Goal: Task Accomplishment & Management: Manage account settings

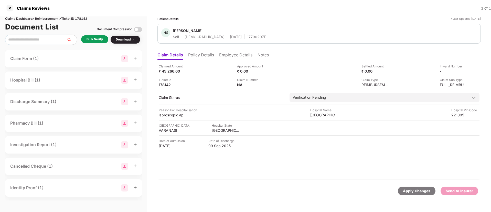
click at [99, 39] on div "Bulk Verify" at bounding box center [95, 39] width 16 height 5
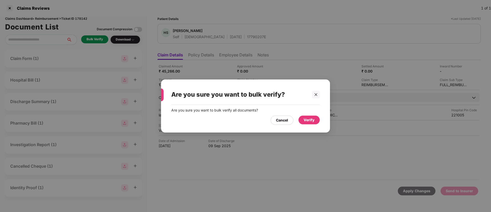
click at [310, 120] on div "Verify" at bounding box center [309, 120] width 11 height 6
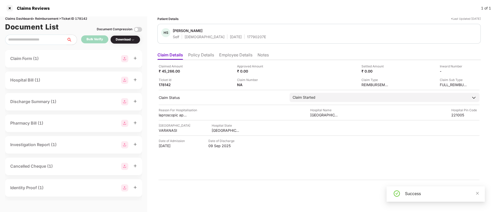
click at [126, 41] on div "Download" at bounding box center [125, 39] width 19 height 5
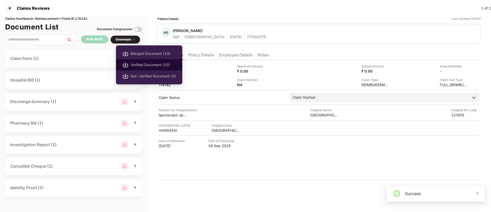
click at [149, 65] on span "Verified Document (10)" at bounding box center [153, 65] width 45 height 6
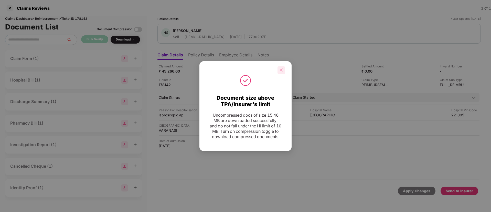
click at [283, 68] on icon "close" at bounding box center [282, 70] width 4 height 4
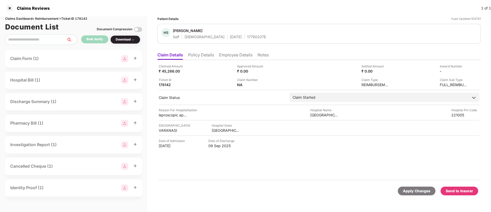
click at [458, 190] on div "Send to Insurer" at bounding box center [459, 191] width 27 height 6
click at [210, 57] on li "Policy Details" at bounding box center [201, 55] width 26 height 7
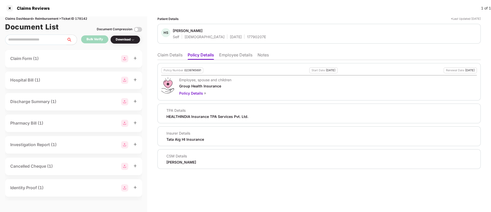
click at [231, 54] on li "Employee Details" at bounding box center [235, 55] width 33 height 7
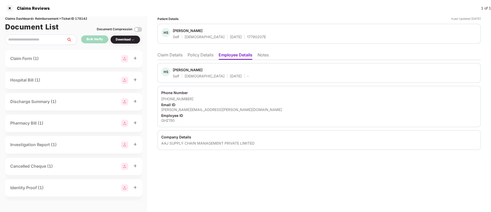
click at [175, 56] on li "Claim Details" at bounding box center [170, 55] width 25 height 7
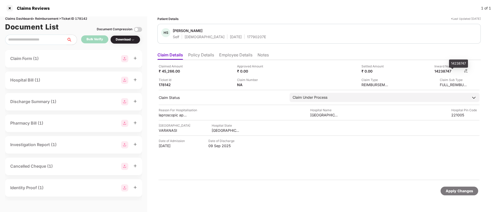
click at [442, 70] on div "14238747" at bounding box center [449, 71] width 28 height 5
copy div "14238747"
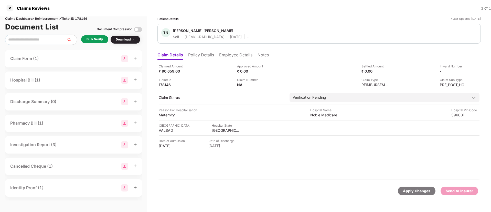
click at [208, 56] on li "Policy Details" at bounding box center [201, 55] width 26 height 7
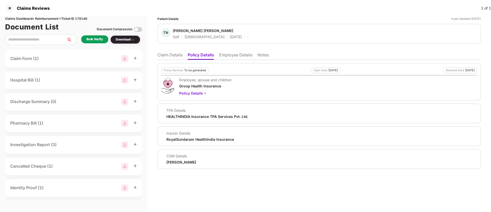
drag, startPoint x: 165, startPoint y: 162, endPoint x: 223, endPoint y: 160, distance: 57.4
click at [223, 160] on div "CSM Details [PERSON_NAME]" at bounding box center [319, 158] width 316 height 11
copy div "[PERSON_NAME]"
drag, startPoint x: 173, startPoint y: 30, endPoint x: 213, endPoint y: 29, distance: 39.7
click at [213, 29] on div "TN [PERSON_NAME] [PERSON_NAME] Self [DEMOGRAPHIC_DATA] [DATE] -" at bounding box center [204, 33] width 87 height 11
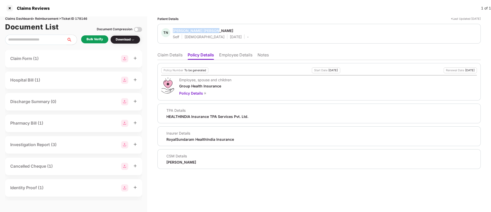
copy div "Tejal Navinbhai Barot"
click at [229, 55] on li "Employee Details" at bounding box center [235, 55] width 33 height 7
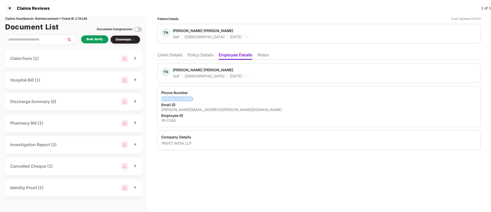
drag, startPoint x: 164, startPoint y: 99, endPoint x: 196, endPoint y: 99, distance: 31.5
click at [196, 99] on div "Phone Number +917567592214 Email ID tejal.barot@1rivet.com Employee ID 1R-0368" at bounding box center [319, 106] width 323 height 41
copy div "+917567592214"
drag, startPoint x: 161, startPoint y: 109, endPoint x: 201, endPoint y: 109, distance: 39.7
click at [200, 109] on div "Phone Number +917567592214 Email ID tejal.barot@1rivet.com Employee ID 1R-0368" at bounding box center [319, 106] width 323 height 41
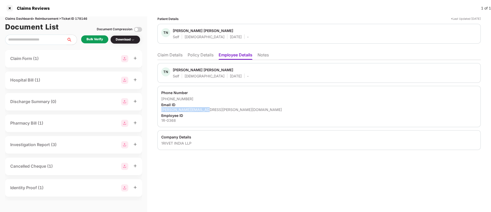
copy div "tejal.barot@1rivet.com"
drag, startPoint x: 161, startPoint y: 120, endPoint x: 182, endPoint y: 118, distance: 21.1
click at [182, 118] on div "Phone Number +917567592214 Email ID tejal.barot@1rivet.com Employee ID 1R-0368" at bounding box center [319, 106] width 323 height 41
copy div "1R-0368"
drag, startPoint x: 162, startPoint y: 143, endPoint x: 212, endPoint y: 141, distance: 50.0
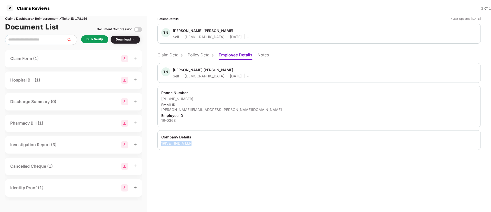
click at [212, 141] on div "Company Details 1RIVET INDIA LLP" at bounding box center [319, 140] width 323 height 20
copy div "1RIVET INDIA LLP"
click at [219, 104] on div "Email ID" at bounding box center [319, 104] width 316 height 5
click at [229, 187] on div "Patient Details *Last Updated 22 Sep 2025 TN Tejal Navinbhai Barot Self Female …" at bounding box center [319, 113] width 344 height 195
click at [94, 36] on div "Bulk Verify" at bounding box center [94, 39] width 27 height 8
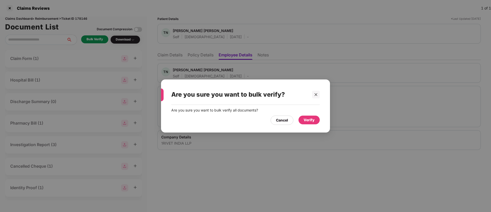
click at [310, 117] on div "Verify" at bounding box center [309, 120] width 21 height 9
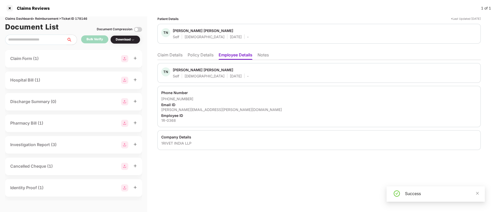
click at [175, 53] on li "Claim Details" at bounding box center [170, 55] width 25 height 7
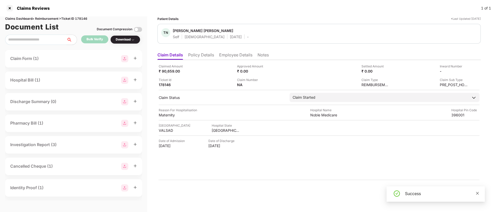
click at [479, 193] on icon "close" at bounding box center [478, 193] width 4 height 4
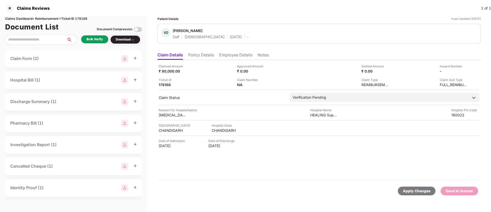
click at [205, 56] on li "Policy Details" at bounding box center [201, 55] width 26 height 7
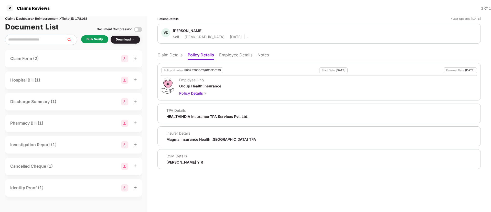
drag, startPoint x: 165, startPoint y: 163, endPoint x: 214, endPoint y: 161, distance: 48.7
click at [214, 161] on div "CSM Details Shreyas Srivatsa Datta Y R" at bounding box center [319, 158] width 316 height 11
copy div "Shreyas Srivatsa Datta Y R"
click at [227, 55] on li "Employee Details" at bounding box center [235, 55] width 33 height 7
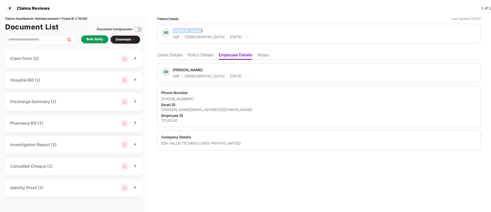
drag, startPoint x: 173, startPoint y: 29, endPoint x: 200, endPoint y: 29, distance: 26.6
click at [200, 29] on span "Vaibhav Dang" at bounding box center [211, 31] width 76 height 6
copy div "Vaibhav Dang"
drag, startPoint x: 164, startPoint y: 97, endPoint x: 199, endPoint y: 96, distance: 34.6
click at [199, 96] on div "Phone Number +917009369724 Email ID vaibhav.dang@thefuture.university Employee …" at bounding box center [319, 106] width 323 height 41
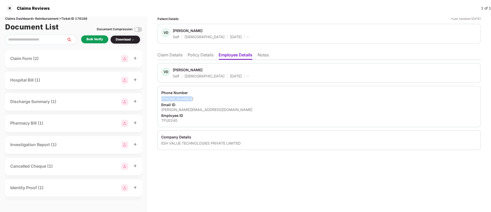
copy div "+917009369724"
drag, startPoint x: 161, startPoint y: 109, endPoint x: 228, endPoint y: 110, distance: 67.6
click at [228, 110] on div "Phone Number +917009369724 Email ID vaibhav.dang@thefuture.university Employee …" at bounding box center [319, 106] width 323 height 41
copy div "vaibhav.dang@thefuture.university"
drag, startPoint x: 160, startPoint y: 119, endPoint x: 186, endPoint y: 120, distance: 26.1
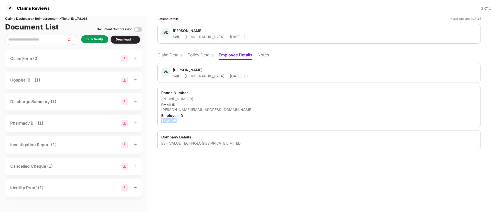
click at [186, 120] on div "Phone Number +917009369724 Email ID vaibhav.dang@thefuture.university Employee …" at bounding box center [319, 106] width 323 height 41
copy div "TFU0240"
drag, startPoint x: 161, startPoint y: 142, endPoint x: 254, endPoint y: 141, distance: 93.2
click at [254, 141] on div "Company Details ESH VALUE TECHNOLOGIES PRIVATE LIMITED" at bounding box center [319, 140] width 323 height 20
copy div "ESH VALUE TECHNOLOGIES PRIVATE LIMITED"
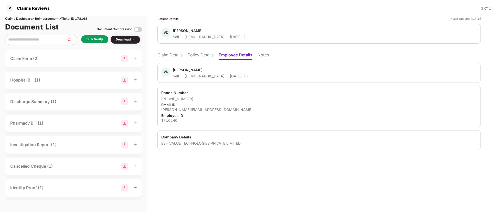
click at [200, 56] on li "Policy Details" at bounding box center [201, 55] width 26 height 7
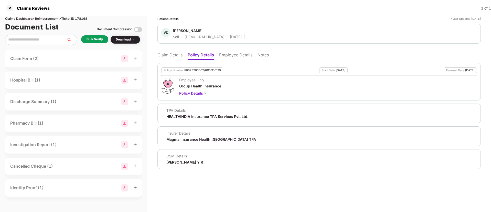
click at [178, 55] on li "Claim Details" at bounding box center [170, 55] width 25 height 7
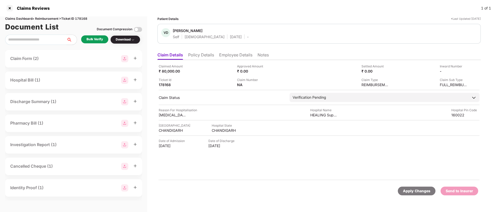
click at [196, 59] on li "Policy Details" at bounding box center [201, 55] width 26 height 7
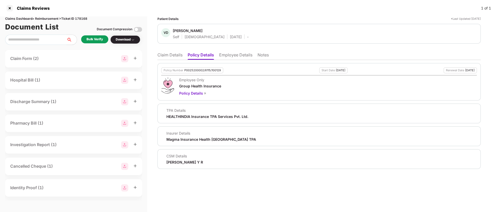
click at [178, 56] on li "Claim Details" at bounding box center [170, 55] width 25 height 7
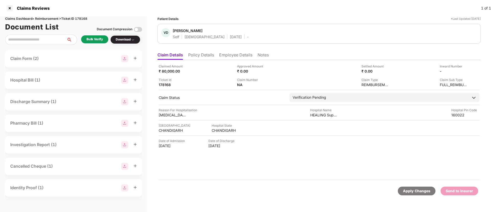
click at [231, 57] on li "Employee Details" at bounding box center [235, 55] width 33 height 7
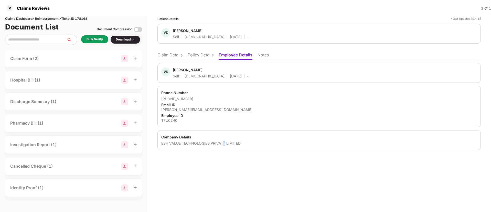
click at [224, 190] on div "Patient Details *Last Updated 22 Sep 2025 VD Vaibhav Dang Self Male 14 Oct 2000…" at bounding box center [319, 113] width 344 height 195
click at [97, 38] on div "Bulk Verify" at bounding box center [95, 39] width 16 height 5
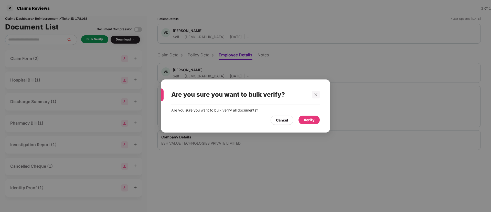
click at [309, 118] on div "Verify" at bounding box center [309, 120] width 11 height 6
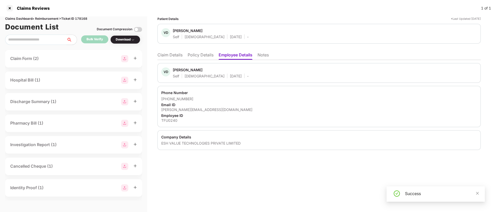
click at [117, 41] on div "Download" at bounding box center [125, 39] width 19 height 5
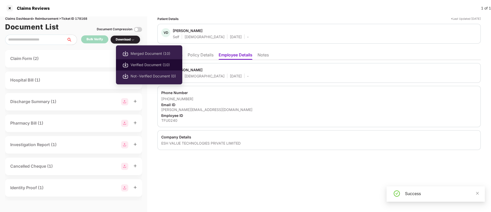
click at [143, 63] on span "Verified Document (10)" at bounding box center [153, 65] width 45 height 6
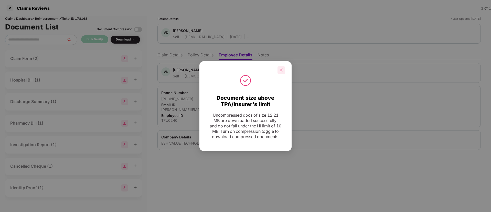
click at [281, 68] on icon "close" at bounding box center [282, 70] width 4 height 4
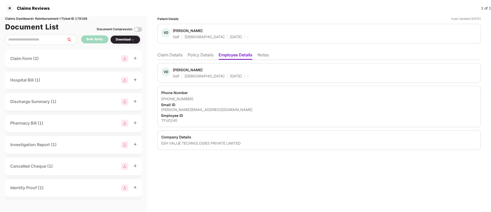
click at [177, 55] on li "Claim Details" at bounding box center [170, 55] width 25 height 7
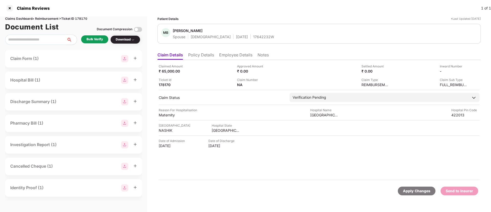
click at [90, 44] on div "Bulk Verify Download" at bounding box center [73, 40] width 137 height 10
click at [94, 40] on div "Bulk Verify" at bounding box center [95, 39] width 16 height 5
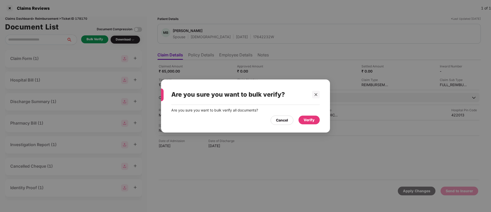
click at [308, 118] on div "Verify" at bounding box center [309, 120] width 11 height 6
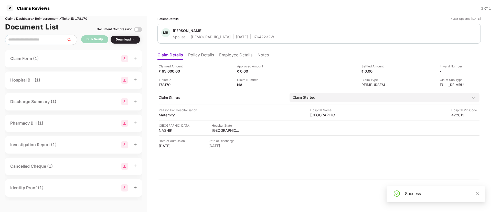
click at [126, 40] on div "Download" at bounding box center [125, 39] width 19 height 5
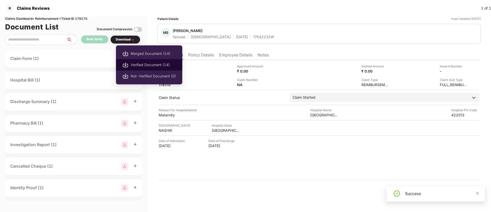
click at [134, 60] on li "Verified Document (14)" at bounding box center [149, 64] width 66 height 11
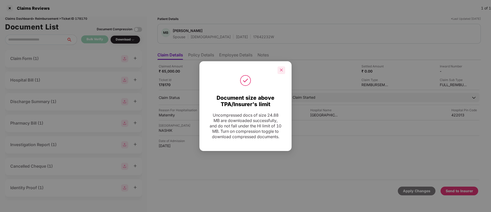
click at [283, 70] on div at bounding box center [282, 70] width 8 height 8
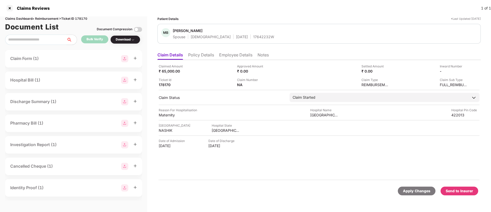
click at [458, 190] on div "Send to Insurer" at bounding box center [459, 191] width 27 height 6
click at [206, 58] on li "Policy Details" at bounding box center [201, 55] width 26 height 7
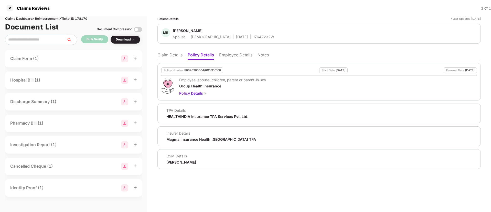
click at [228, 55] on li "Employee Details" at bounding box center [235, 55] width 33 height 7
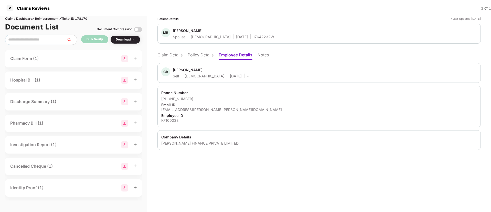
click at [201, 56] on li "Policy Details" at bounding box center [201, 55] width 26 height 7
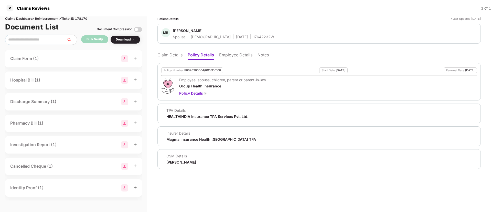
click at [176, 55] on li "Claim Details" at bounding box center [170, 55] width 25 height 7
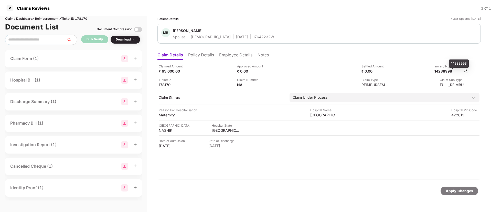
click at [446, 70] on div "14238998" at bounding box center [449, 71] width 28 height 5
copy div "14238998"
click at [226, 55] on li "Employee Details" at bounding box center [235, 55] width 33 height 7
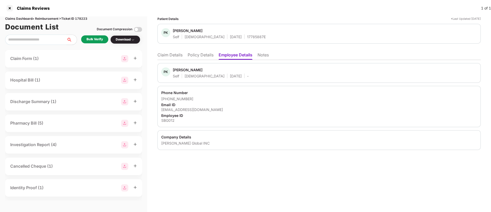
click at [98, 41] on div "Bulk Verify" at bounding box center [95, 39] width 16 height 5
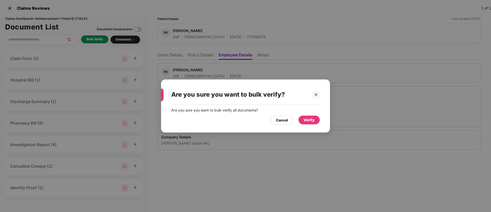
click at [304, 117] on div "Verify" at bounding box center [309, 120] width 11 height 6
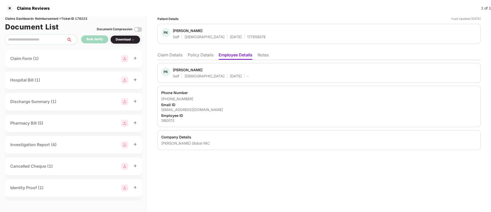
click at [130, 41] on div "Download" at bounding box center [125, 39] width 19 height 5
click at [124, 39] on div "Download" at bounding box center [125, 39] width 19 height 5
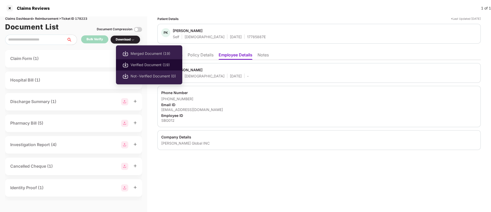
click at [133, 63] on span "Verified Document (19)" at bounding box center [153, 65] width 45 height 6
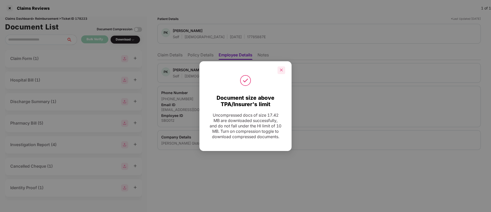
click at [281, 68] on icon "close" at bounding box center [282, 70] width 4 height 4
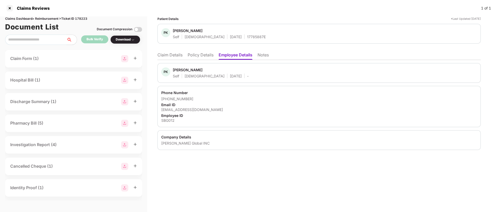
click at [169, 56] on li "Claim Details" at bounding box center [170, 55] width 25 height 7
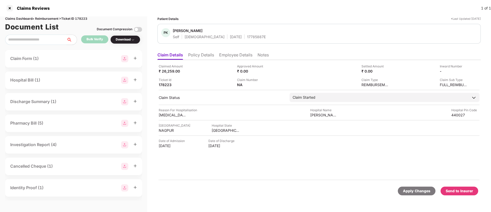
click at [461, 191] on div "Send to Insurer" at bounding box center [459, 191] width 27 height 6
click at [206, 56] on li "Policy Details" at bounding box center [201, 55] width 26 height 7
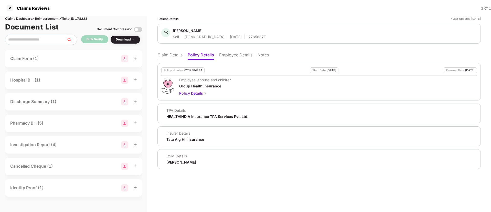
click at [175, 55] on li "Claim Details" at bounding box center [170, 55] width 25 height 7
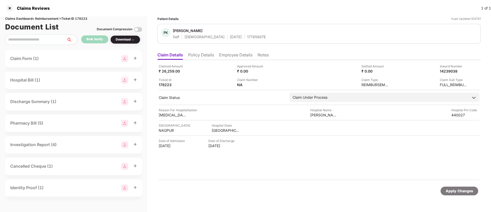
click at [444, 68] on div "Inward Number" at bounding box center [454, 66] width 28 height 5
click at [447, 70] on div "14239038" at bounding box center [449, 71] width 28 height 5
copy div "14239038"
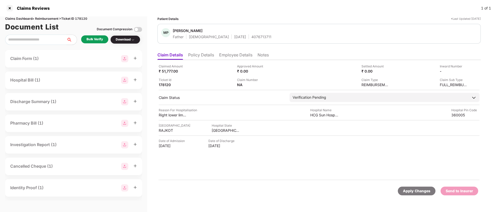
click at [97, 38] on div "Bulk Verify" at bounding box center [95, 39] width 16 height 5
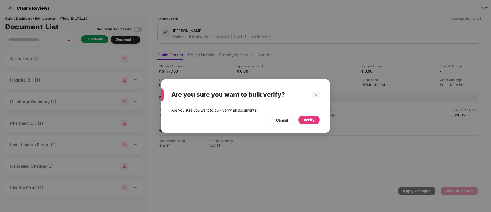
click at [311, 122] on div "Verify" at bounding box center [309, 120] width 11 height 6
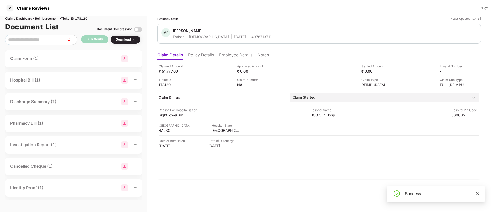
click at [478, 192] on icon "close" at bounding box center [478, 193] width 4 height 4
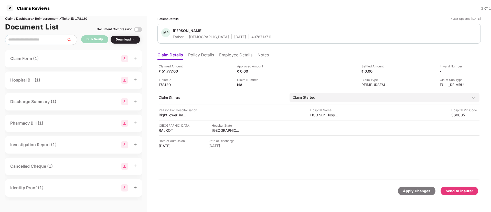
click at [130, 41] on div "Download" at bounding box center [125, 39] width 19 height 5
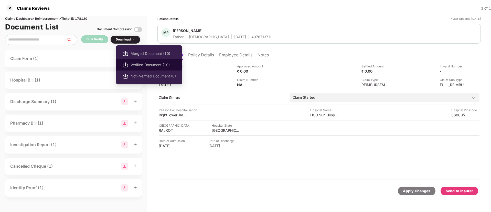
click at [143, 65] on span "Verified Document (10)" at bounding box center [153, 65] width 45 height 6
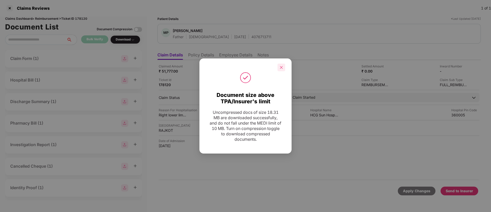
click at [283, 67] on div at bounding box center [282, 68] width 8 height 8
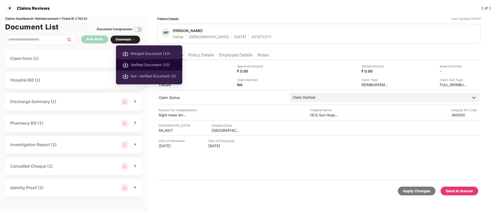
click at [142, 67] on span "Verified Document (10)" at bounding box center [153, 65] width 45 height 6
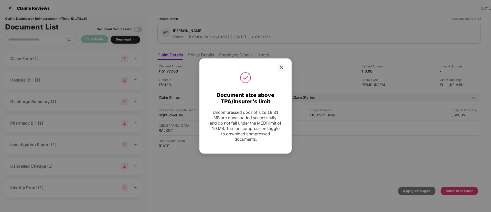
click at [278, 71] on div at bounding box center [245, 77] width 79 height 13
click at [282, 68] on icon "close" at bounding box center [281, 67] width 3 height 3
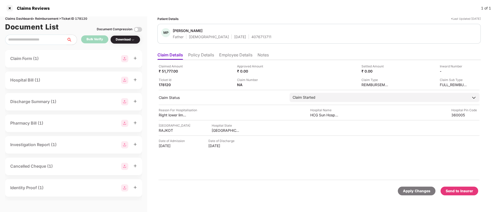
click at [452, 192] on div "Send to Insurer" at bounding box center [459, 191] width 27 height 6
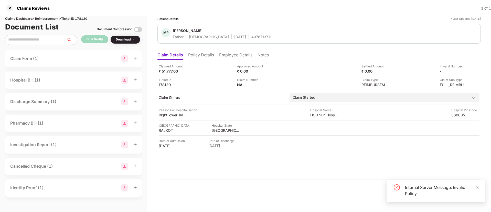
click at [478, 185] on icon "close" at bounding box center [478, 187] width 4 height 4
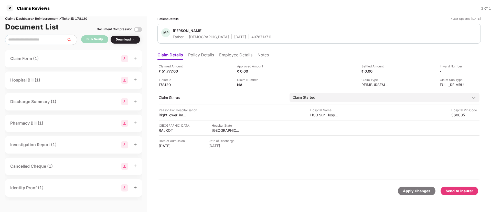
click at [129, 41] on div "Download" at bounding box center [125, 39] width 19 height 5
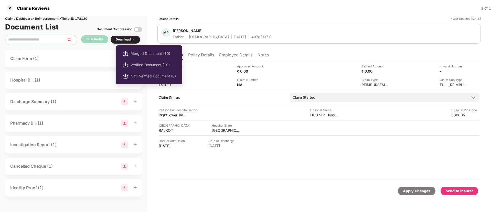
click at [139, 64] on span "Verified Document (10)" at bounding box center [153, 65] width 45 height 6
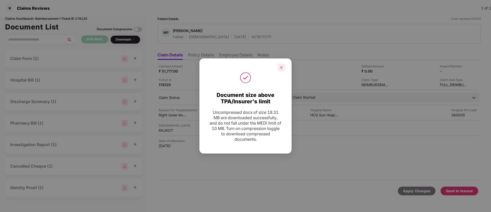
click at [281, 68] on icon "close" at bounding box center [282, 68] width 4 height 4
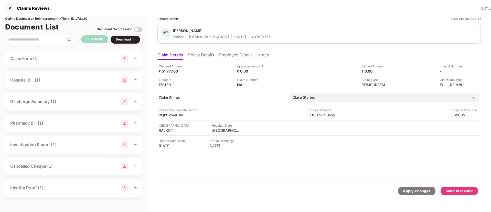
click at [456, 193] on div "Send to Insurer" at bounding box center [459, 191] width 27 height 6
click at [83, 18] on div "Claims Dashboard > Reimbursement > Ticket ID 178120" at bounding box center [73, 18] width 137 height 5
copy div "178120"
click at [463, 192] on div "Send to Insurer" at bounding box center [459, 191] width 27 height 6
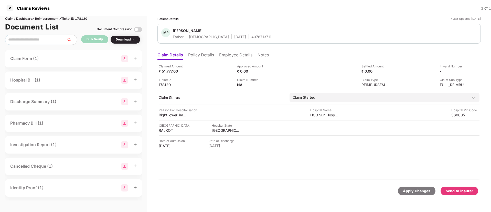
click at [460, 190] on div "Send to Insurer" at bounding box center [459, 191] width 27 height 6
click at [205, 55] on li "Policy Details" at bounding box center [201, 55] width 26 height 7
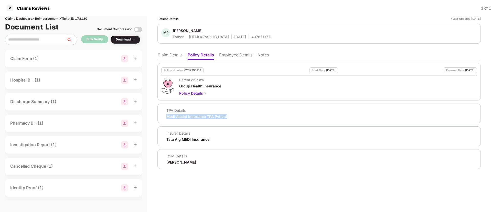
drag, startPoint x: 167, startPoint y: 116, endPoint x: 235, endPoint y: 121, distance: 68.3
click at [235, 121] on div "TPA Details Medi Assist Insurance TPA Pvt Ltd" at bounding box center [319, 113] width 323 height 20
copy div "Medi Assist Insurance TPA Pvt Ltd"
click at [458, 95] on div "Parent or inlaw Group Health Insurance Policy Details" at bounding box center [319, 86] width 316 height 19
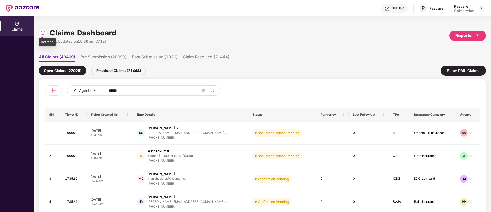
click at [44, 33] on img at bounding box center [42, 32] width 5 height 5
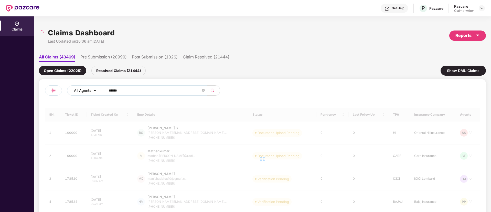
drag, startPoint x: 139, startPoint y: 95, endPoint x: 96, endPoint y: 92, distance: 42.9
click at [96, 92] on div "All Agents ******" at bounding box center [197, 90] width 261 height 10
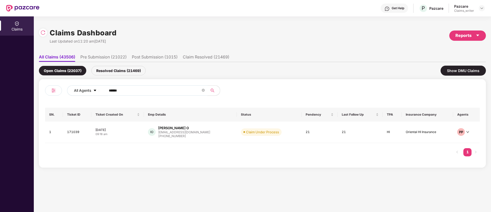
drag, startPoint x: 132, startPoint y: 91, endPoint x: 100, endPoint y: 90, distance: 32.3
click at [100, 90] on div "All Agents ******" at bounding box center [197, 90] width 261 height 10
paste input "text"
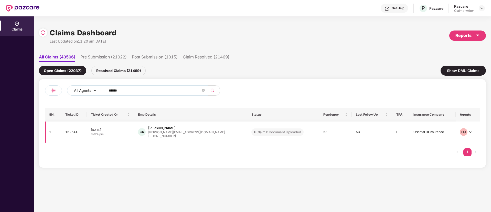
type input "******"
click at [72, 134] on td "162544" at bounding box center [74, 132] width 26 height 22
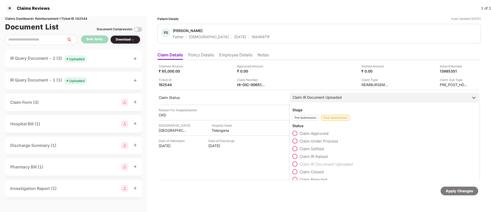
click at [296, 143] on span at bounding box center [294, 140] width 5 height 5
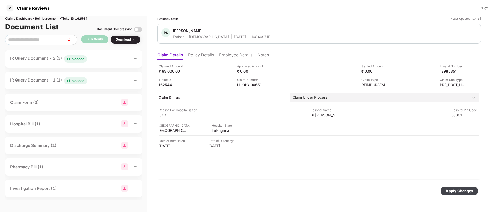
click at [463, 192] on div "Apply Changes" at bounding box center [459, 191] width 27 height 6
click at [75, 56] on div "Uploaded" at bounding box center [76, 58] width 15 height 5
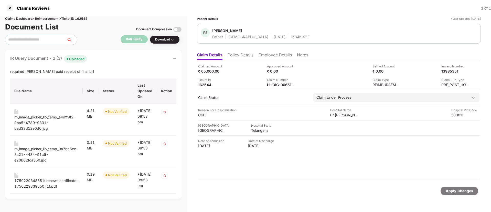
scroll to position [154, 0]
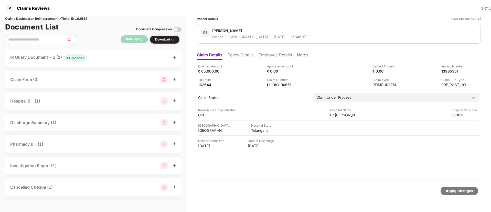
click at [78, 60] on div "Uploaded" at bounding box center [76, 57] width 15 height 5
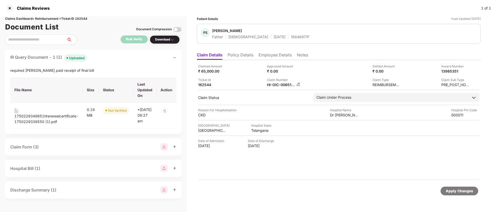
click at [299, 84] on img at bounding box center [299, 84] width 4 height 4
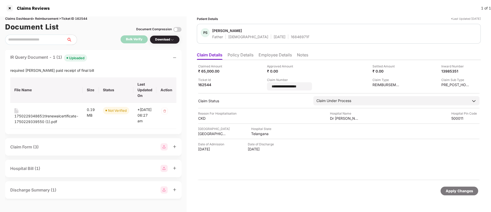
drag, startPoint x: 305, startPoint y: 86, endPoint x: 267, endPoint y: 90, distance: 38.1
click at [267, 90] on div "**********" at bounding box center [338, 77] width 281 height 27
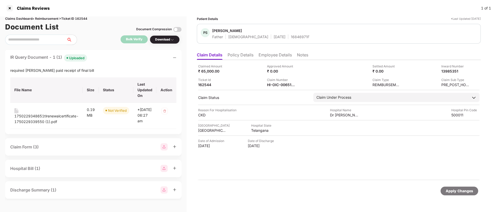
click at [263, 54] on li "Employee Details" at bounding box center [275, 55] width 33 height 7
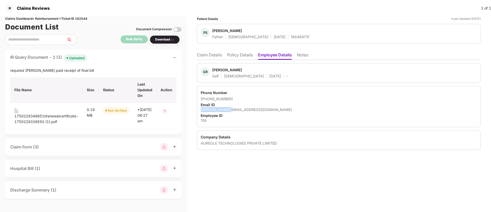
drag, startPoint x: 202, startPoint y: 111, endPoint x: 243, endPoint y: 107, distance: 41.4
click at [243, 107] on div "gagan@vegam.co" at bounding box center [339, 109] width 276 height 5
copy div "gagan@vegam.co"
click at [206, 54] on li "Claim Details" at bounding box center [209, 55] width 25 height 7
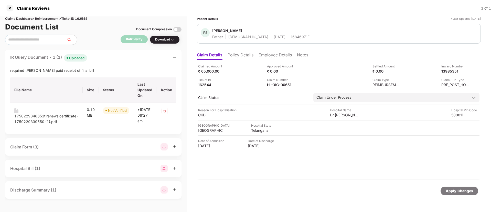
click at [163, 40] on div "Download" at bounding box center [164, 39] width 19 height 5
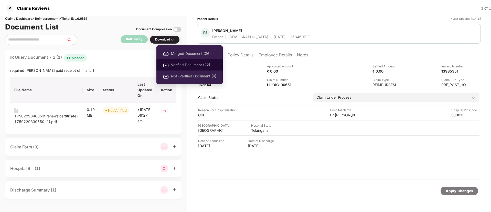
click at [193, 65] on span "Verified Document (22)" at bounding box center [193, 65] width 45 height 6
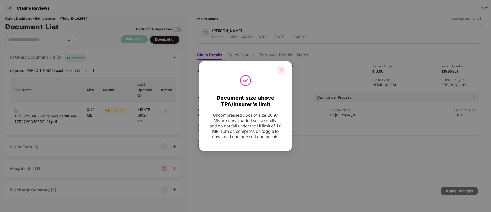
click at [278, 68] on div at bounding box center [282, 70] width 8 height 8
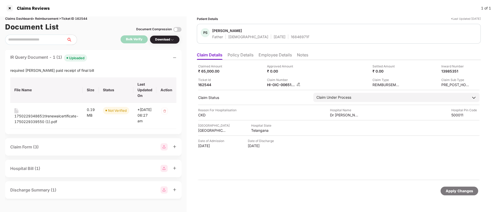
click at [299, 85] on img at bounding box center [299, 84] width 4 height 4
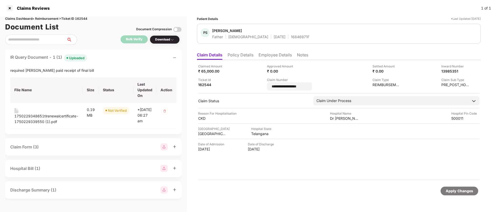
drag, startPoint x: 312, startPoint y: 87, endPoint x: 263, endPoint y: 85, distance: 49.2
click at [263, 85] on div "**********" at bounding box center [338, 77] width 281 height 27
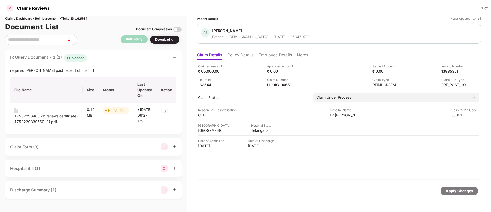
click at [10, 7] on div at bounding box center [10, 8] width 8 height 8
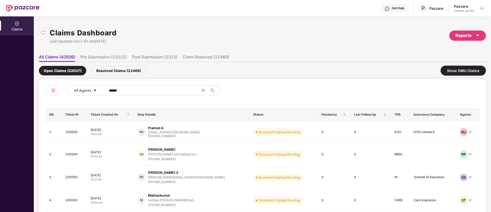
drag, startPoint x: 132, startPoint y: 92, endPoint x: 107, endPoint y: 93, distance: 24.6
click at [107, 93] on span "******" at bounding box center [155, 90] width 105 height 10
paste input "text"
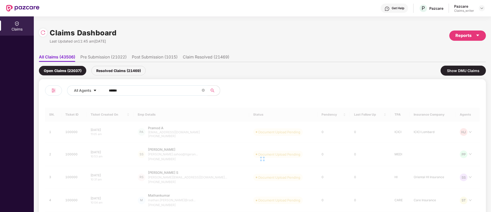
type input "******"
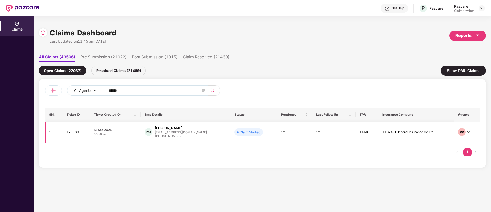
click at [76, 131] on td "173339" at bounding box center [75, 132] width 27 height 22
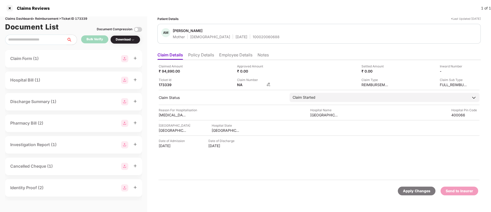
click at [267, 84] on img at bounding box center [269, 84] width 4 height 4
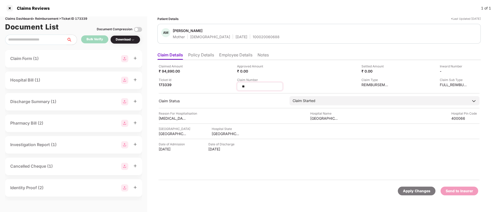
drag, startPoint x: 247, startPoint y: 87, endPoint x: 237, endPoint y: 86, distance: 10.4
click at [237, 86] on div "**" at bounding box center [260, 86] width 46 height 8
type input "**********"
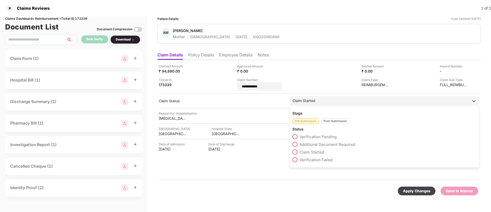
click at [330, 119] on div "Post-Submission" at bounding box center [335, 121] width 28 height 6
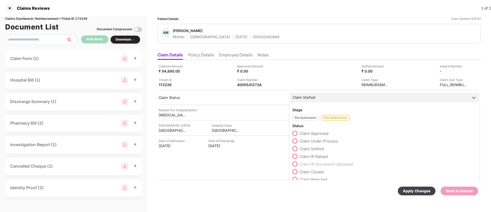
click at [296, 133] on span at bounding box center [294, 133] width 5 height 5
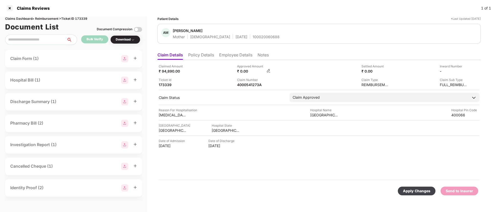
click at [268, 69] on img at bounding box center [269, 71] width 4 height 4
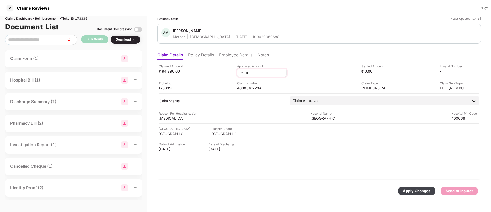
drag, startPoint x: 246, startPoint y: 74, endPoint x: 241, endPoint y: 73, distance: 5.4
click at [241, 73] on div "₹ *" at bounding box center [262, 73] width 50 height 8
type input "*****"
click at [421, 192] on div "Apply Changes" at bounding box center [416, 191] width 27 height 6
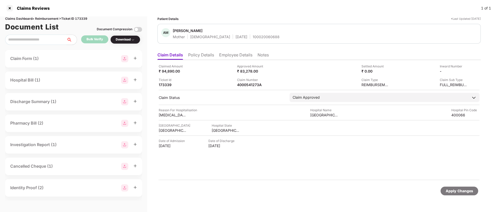
click at [231, 55] on li "Employee Details" at bounding box center [235, 55] width 33 height 7
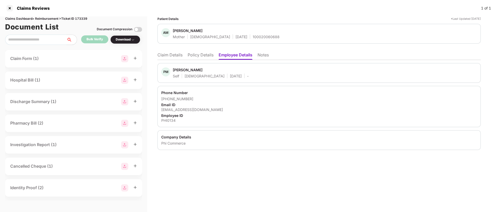
click at [174, 57] on li "Claim Details" at bounding box center [170, 55] width 25 height 7
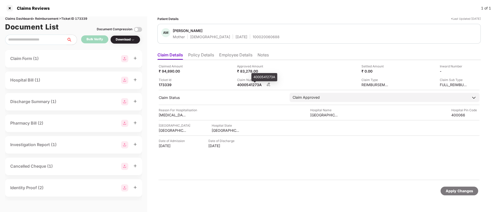
click at [249, 83] on div "4000541273A" at bounding box center [251, 84] width 28 height 5
copy div "4000541273A"
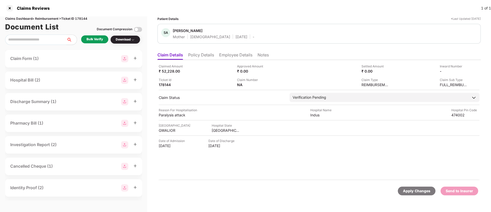
click at [192, 55] on li "Policy Details" at bounding box center [201, 55] width 26 height 7
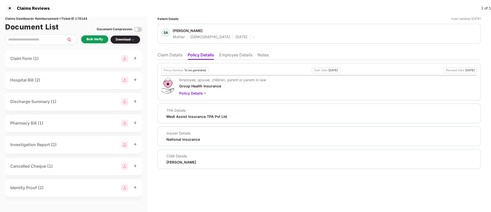
click at [172, 57] on li "Claim Details" at bounding box center [170, 55] width 25 height 7
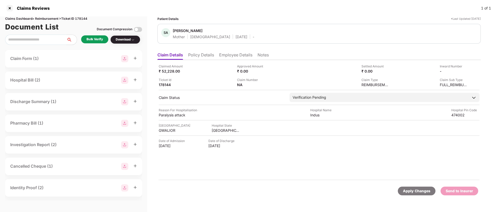
click at [202, 58] on li "Policy Details" at bounding box center [201, 55] width 26 height 7
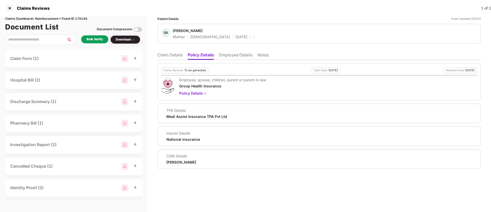
drag, startPoint x: 166, startPoint y: 162, endPoint x: 214, endPoint y: 159, distance: 48.2
click at [214, 159] on div "CSM Details Ronak Shashikant Majalkar" at bounding box center [319, 158] width 316 height 11
copy div "Ronak Shashikant Majalkar"
drag, startPoint x: 173, startPoint y: 30, endPoint x: 207, endPoint y: 30, distance: 34.6
click at [207, 30] on div "SA Seema Agrawal Mother Female 03 Aug 1973 -" at bounding box center [207, 33] width 93 height 11
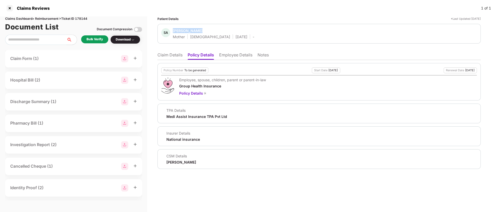
copy div "Seema Agrawal"
click at [235, 56] on li "Employee Details" at bounding box center [235, 55] width 33 height 7
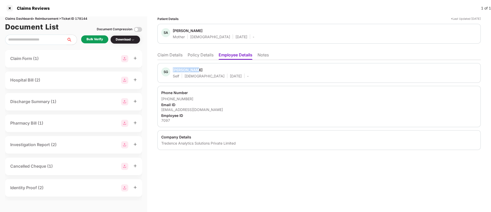
drag, startPoint x: 173, startPoint y: 70, endPoint x: 201, endPoint y: 69, distance: 28.2
click at [201, 69] on div "SG Shruti Garg Self Female 08 May 1995 -" at bounding box center [204, 72] width 87 height 11
copy div "Shruti Garg"
drag, startPoint x: 162, startPoint y: 98, endPoint x: 200, endPoint y: 97, distance: 37.9
click at [200, 97] on div "Phone Number +919827518440 Email ID shruti.garg@tredence.com Employee ID 7097" at bounding box center [319, 106] width 323 height 41
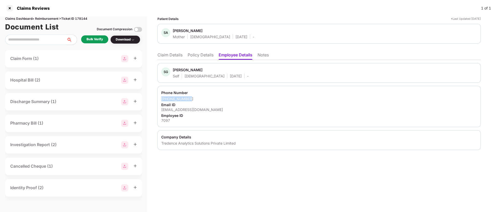
copy div "+919827518440"
drag, startPoint x: 161, startPoint y: 110, endPoint x: 222, endPoint y: 108, distance: 60.5
click at [222, 108] on div "Phone Number +919827518440 Email ID shruti.garg@tredence.com Employee ID 7097" at bounding box center [319, 106] width 323 height 41
copy div "shruti.garg@tredence.com"
click at [164, 120] on div "7097" at bounding box center [319, 120] width 316 height 5
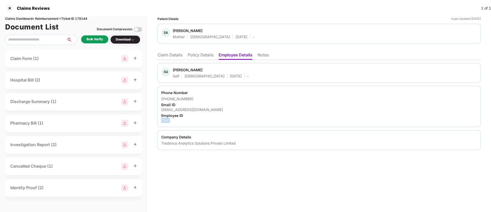
click at [164, 120] on div "7097" at bounding box center [319, 120] width 316 height 5
copy div "7097"
copy div "Tredence Analytics Solutions Private Limited"
drag, startPoint x: 159, startPoint y: 142, endPoint x: 246, endPoint y: 119, distance: 90.3
click at [246, 119] on div "Patient Details *Last Updated 22 Sep 2025 SA Seema Agrawal Mother Female 03 Aug…" at bounding box center [319, 113] width 344 height 195
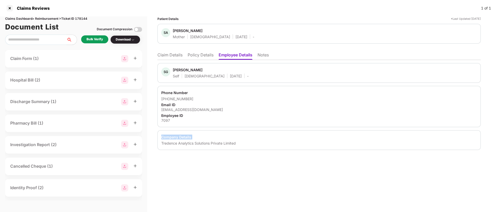
click at [212, 137] on div "Company Details" at bounding box center [319, 136] width 316 height 5
drag, startPoint x: 175, startPoint y: 141, endPoint x: 250, endPoint y: 144, distance: 75.9
click at [250, 144] on div "Company Details Tredence Analytics Solutions Private Limited" at bounding box center [319, 140] width 323 height 20
copy div "Tredence Analytics Solutions Private Limited"
click at [205, 52] on li "Policy Details" at bounding box center [201, 55] width 26 height 7
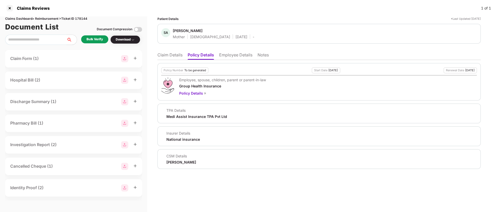
click at [169, 55] on li "Claim Details" at bounding box center [170, 55] width 25 height 7
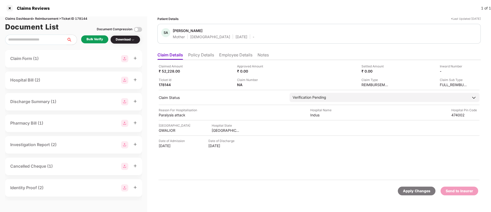
click at [217, 73] on div "Claimed Amount ₹ 52,228.00" at bounding box center [196, 69] width 75 height 10
click at [228, 57] on li "Employee Details" at bounding box center [235, 55] width 33 height 7
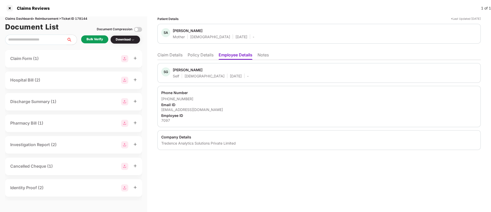
click at [215, 177] on div "Patient Details *Last Updated 22 Sep 2025 SA Seema Agrawal Mother Female 03 Aug…" at bounding box center [319, 113] width 344 height 195
click at [91, 38] on div "Bulk Verify" at bounding box center [95, 39] width 16 height 5
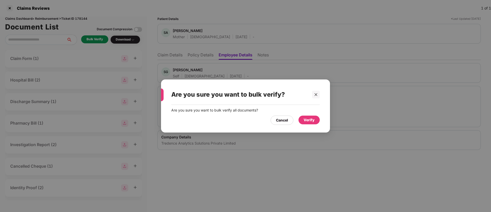
click at [304, 116] on div "Verify" at bounding box center [309, 120] width 21 height 9
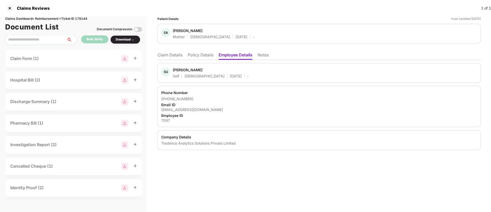
click at [184, 56] on ul "Claim Details Policy Details Employee Details Notes" at bounding box center [319, 55] width 323 height 10
click at [177, 55] on li "Claim Details" at bounding box center [170, 55] width 25 height 7
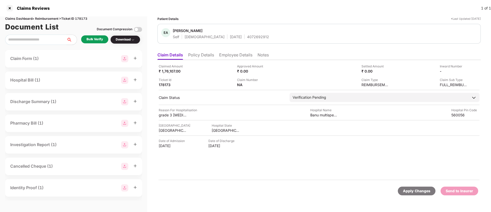
click at [97, 41] on div "Bulk Verify" at bounding box center [95, 39] width 16 height 5
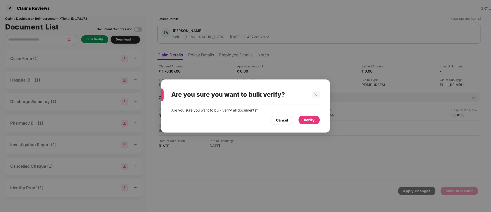
click at [310, 122] on div "Verify" at bounding box center [309, 120] width 11 height 6
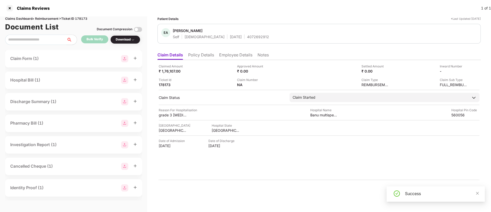
click at [130, 38] on div "Download" at bounding box center [125, 39] width 19 height 5
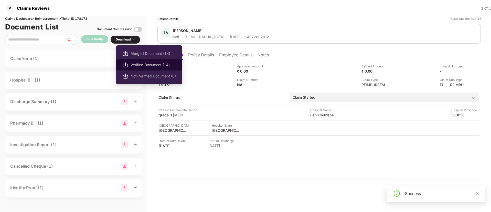
click at [138, 64] on span "Verified Document (14)" at bounding box center [153, 65] width 45 height 6
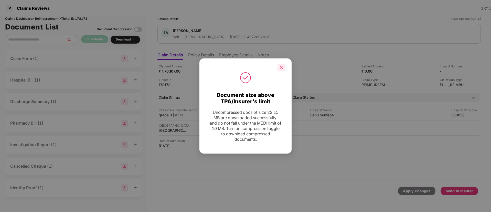
click at [284, 66] on div at bounding box center [282, 68] width 8 height 8
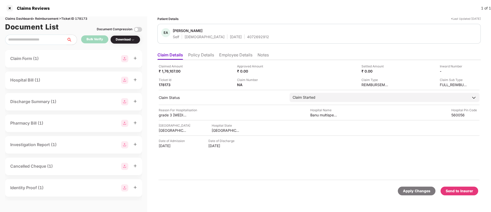
click at [460, 189] on div "Send to Insurer" at bounding box center [459, 191] width 27 height 6
click at [193, 54] on li "Policy Details" at bounding box center [201, 55] width 26 height 7
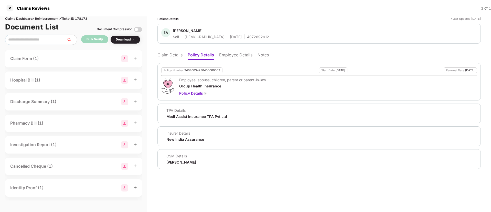
click at [227, 58] on li "Employee Details" at bounding box center [235, 55] width 33 height 7
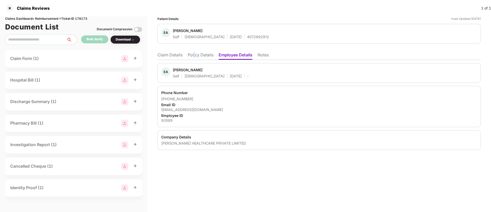
click at [194, 58] on li "Policy Details" at bounding box center [201, 55] width 26 height 7
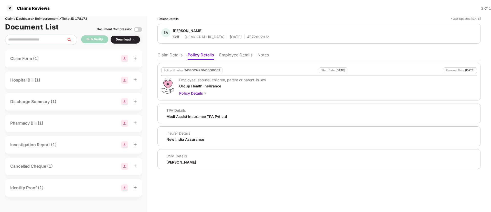
click at [228, 55] on li "Employee Details" at bounding box center [235, 55] width 33 height 7
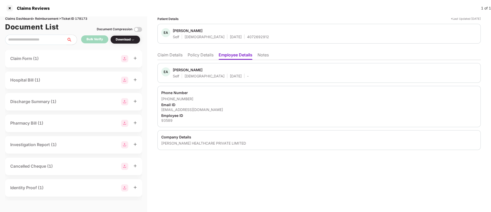
click at [196, 55] on li "Policy Details" at bounding box center [201, 55] width 26 height 7
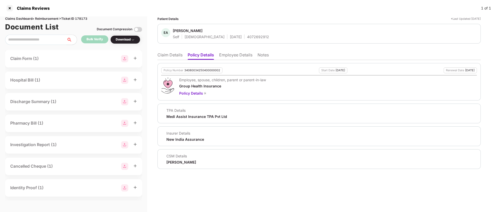
click at [172, 58] on li "Claim Details" at bounding box center [170, 55] width 25 height 7
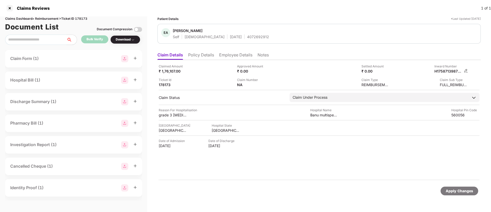
click at [464, 70] on div "H175871398753493589" at bounding box center [452, 71] width 34 height 5
click at [467, 70] on img at bounding box center [466, 71] width 4 height 4
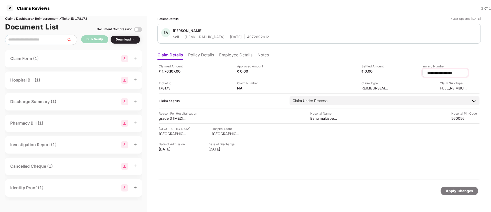
click at [440, 71] on input "**********" at bounding box center [445, 72] width 37 height 5
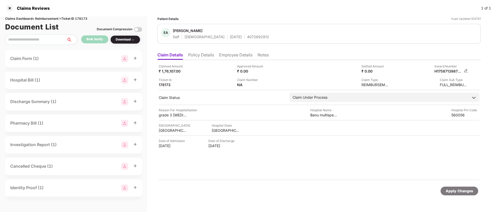
click at [465, 70] on img at bounding box center [466, 71] width 4 height 4
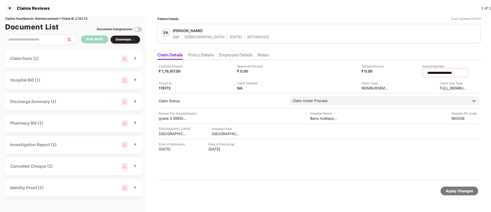
drag, startPoint x: 461, startPoint y: 71, endPoint x: 410, endPoint y: 74, distance: 50.8
click at [423, 74] on div "**********" at bounding box center [446, 73] width 46 height 8
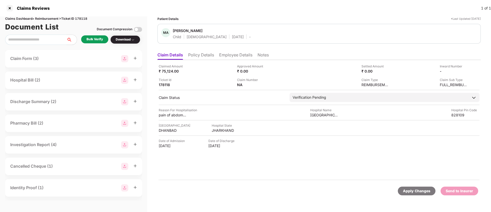
click at [233, 55] on li "Employee Details" at bounding box center [235, 55] width 33 height 7
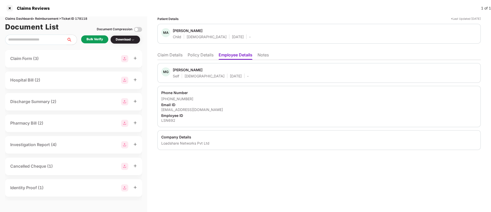
click at [191, 58] on li "Policy Details" at bounding box center [201, 55] width 26 height 7
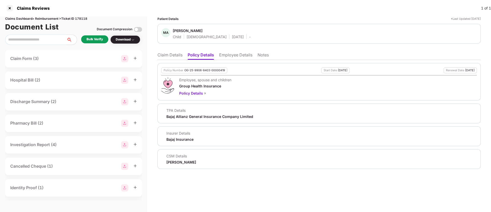
drag, startPoint x: 166, startPoint y: 161, endPoint x: 205, endPoint y: 162, distance: 38.7
click at [205, 162] on div "CSM Details [PERSON_NAME]" at bounding box center [319, 158] width 316 height 11
copy div "[PERSON_NAME]"
drag, startPoint x: 173, startPoint y: 31, endPoint x: 208, endPoint y: 32, distance: 34.3
click at [208, 32] on span "[PERSON_NAME]" at bounding box center [212, 31] width 78 height 6
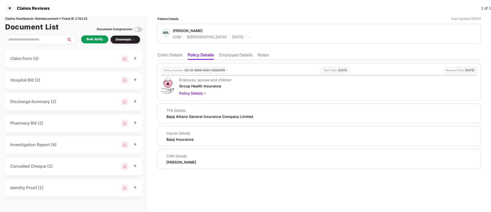
copy div "[PERSON_NAME]"
click at [233, 59] on li "Employee Details" at bounding box center [235, 55] width 33 height 7
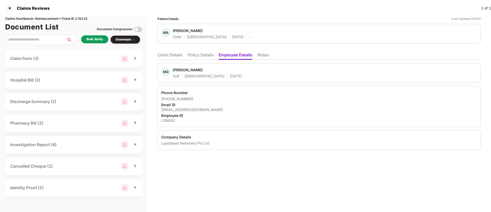
copy div "[PERSON_NAME]"
drag, startPoint x: 173, startPoint y: 68, endPoint x: 229, endPoint y: 68, distance: 56.3
click at [229, 68] on div "MG [PERSON_NAME] Self [DEMOGRAPHIC_DATA] [DATE] -" at bounding box center [319, 72] width 316 height 11
copy div "[PERSON_NAME]"
drag, startPoint x: 161, startPoint y: 97, endPoint x: 192, endPoint y: 98, distance: 30.8
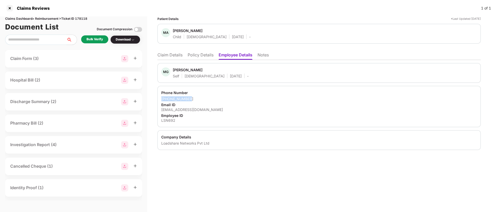
click at [192, 98] on div "Phone Number [PHONE_NUMBER] Email ID [EMAIL_ADDRESS][DOMAIN_NAME] Employee ID L…" at bounding box center [319, 106] width 323 height 41
copy div "[PHONE_NUMBER]"
drag, startPoint x: 159, startPoint y: 108, endPoint x: 220, endPoint y: 111, distance: 61.0
click at [220, 111] on div "Phone Number [PHONE_NUMBER] Email ID [EMAIL_ADDRESS][DOMAIN_NAME] Employee ID L…" at bounding box center [319, 106] width 323 height 41
copy div "[EMAIL_ADDRESS][DOMAIN_NAME]"
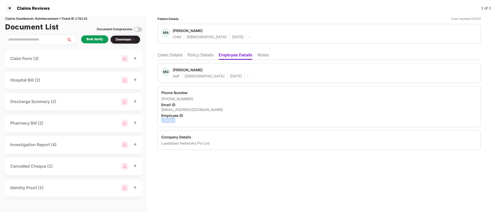
drag, startPoint x: 162, startPoint y: 120, endPoint x: 190, endPoint y: 119, distance: 28.5
click at [190, 119] on div "LSN692" at bounding box center [319, 120] width 316 height 5
copy div "LSN692"
drag, startPoint x: 160, startPoint y: 143, endPoint x: 213, endPoint y: 142, distance: 52.8
click at [213, 142] on div "Company Details Loadshare Networks Pvt Ltd" at bounding box center [319, 140] width 323 height 20
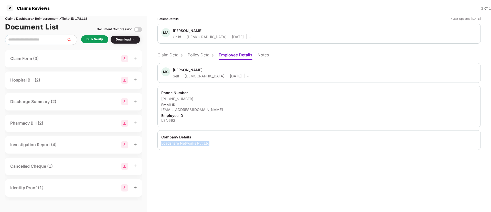
copy div "Loadshare Networks Pvt Ltd"
click at [267, 91] on div "Phone Number" at bounding box center [319, 92] width 316 height 5
click at [94, 39] on div "Bulk Verify" at bounding box center [95, 39] width 16 height 5
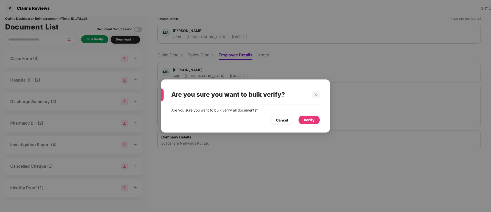
click at [313, 116] on div "Verify" at bounding box center [309, 120] width 21 height 9
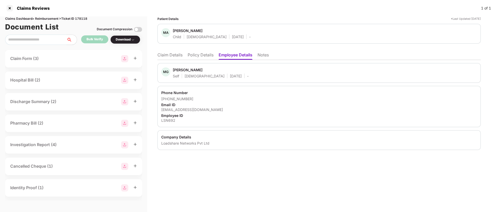
click at [166, 56] on li "Claim Details" at bounding box center [170, 55] width 25 height 7
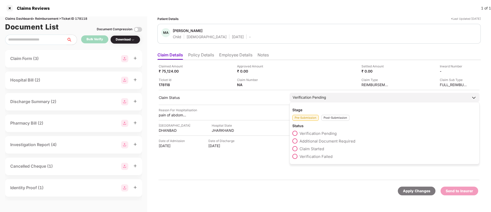
click at [295, 149] on span at bounding box center [294, 148] width 5 height 5
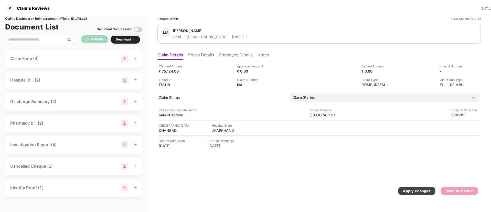
click at [410, 189] on div "Apply Changes" at bounding box center [416, 191] width 27 height 6
click at [9, 9] on div at bounding box center [10, 8] width 8 height 8
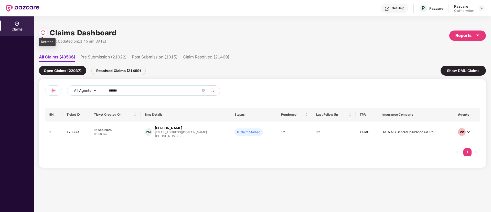
click at [43, 31] on img at bounding box center [42, 32] width 5 height 5
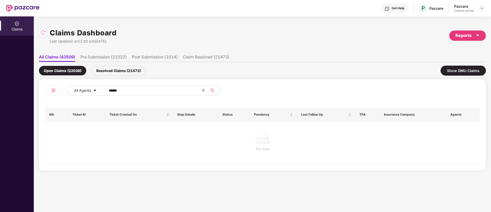
drag, startPoint x: 128, startPoint y: 90, endPoint x: 103, endPoint y: 88, distance: 25.2
click at [103, 88] on span "******" at bounding box center [155, 90] width 105 height 10
paste input "text"
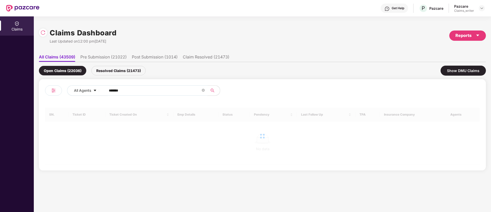
type input "******"
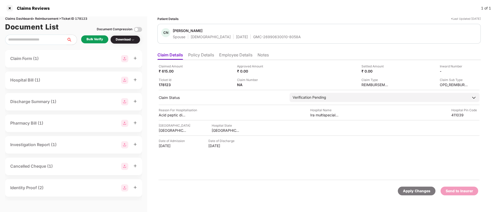
click at [98, 41] on div "Bulk Verify" at bounding box center [95, 39] width 16 height 5
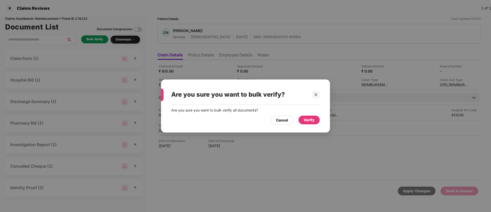
click at [305, 118] on div "Verify" at bounding box center [309, 120] width 11 height 6
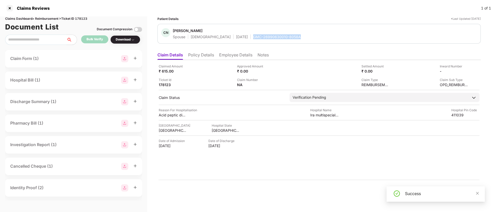
drag, startPoint x: 234, startPoint y: 37, endPoint x: 281, endPoint y: 38, distance: 47.1
click at [281, 38] on div "CN Chaitali Naphade Spouse Female 13 Oct 1996 GMC-26990630010-8058A" at bounding box center [319, 33] width 316 height 11
copy div "GMC-26990630010-8058A"
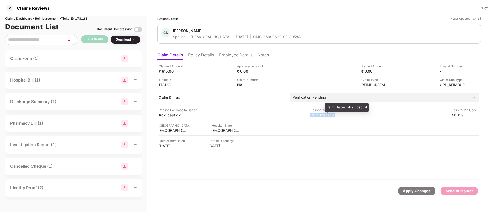
drag, startPoint x: 309, startPoint y: 113, endPoint x: 339, endPoint y: 116, distance: 30.4
click at [339, 116] on div "Reason For Hospitalisation Acid peptic disease Hospital Name Ira multispecialit…" at bounding box center [319, 113] width 321 height 10
copy div "Ira multispecialit"
drag, startPoint x: 157, startPoint y: 114, endPoint x: 188, endPoint y: 115, distance: 30.5
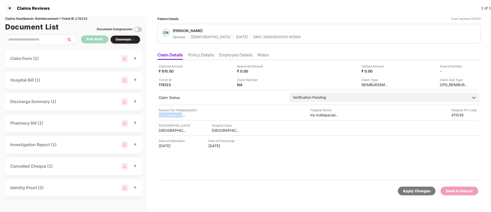
click at [188, 115] on div "Patient Details *Last Updated 22 Sep 2025 CN Chaitali Naphade Spouse Female 13 …" at bounding box center [319, 113] width 344 height 195
copy div "Acid peptic disea"
click at [226, 57] on li "Employee Details" at bounding box center [235, 55] width 33 height 7
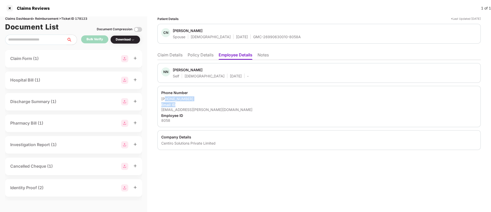
drag, startPoint x: 166, startPoint y: 99, endPoint x: 185, endPoint y: 101, distance: 19.0
click at [185, 101] on div "Phone Number +917447403991 Email ID nilesh.naphade@centiro.com Employee ID 8058" at bounding box center [319, 106] width 323 height 41
click at [184, 92] on div "Phone Number" at bounding box center [319, 92] width 316 height 5
drag, startPoint x: 168, startPoint y: 98, endPoint x: 212, endPoint y: 100, distance: 44.6
click at [212, 100] on div "+917447403991" at bounding box center [319, 98] width 316 height 5
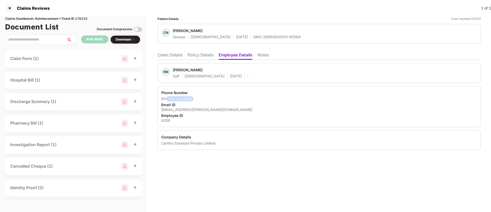
copy div "7447403991"
drag, startPoint x: 161, startPoint y: 109, endPoint x: 221, endPoint y: 110, distance: 60.2
click at [221, 110] on div "Phone Number +917447403991 Email ID nilesh.naphade@centiro.com Employee ID 8058" at bounding box center [319, 106] width 323 height 41
copy div "nilesh.naphade@centiro.com"
click at [166, 53] on li "Claim Details" at bounding box center [170, 55] width 25 height 7
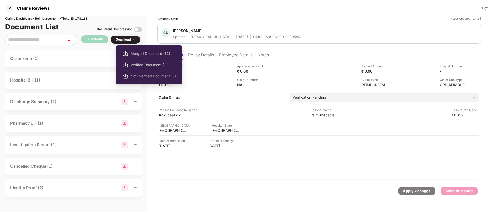
click at [124, 40] on div "Download" at bounding box center [125, 39] width 19 height 5
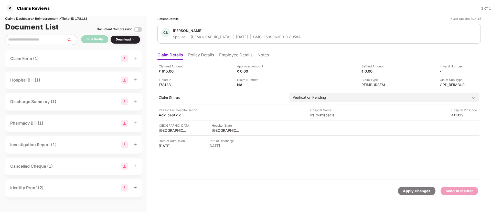
click at [124, 40] on div "Download" at bounding box center [125, 39] width 19 height 5
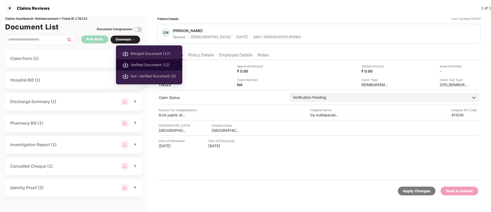
click at [149, 65] on span "Verified Document (12)" at bounding box center [153, 65] width 45 height 6
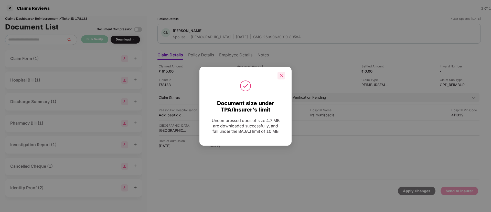
click at [282, 72] on div at bounding box center [282, 76] width 8 height 8
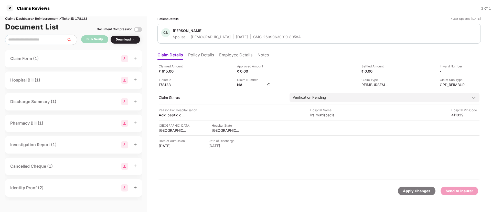
click at [269, 83] on img at bounding box center [269, 84] width 4 height 4
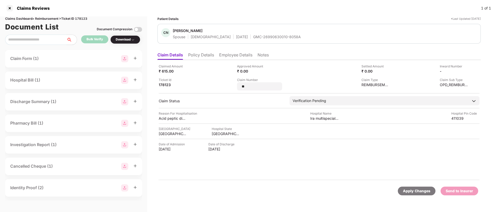
drag, startPoint x: 246, startPoint y: 85, endPoint x: 235, endPoint y: 82, distance: 11.0
click at [235, 82] on div "Claimed Amount ₹ 615.00 Approved Amount ₹ 0.00 Settled Amount ₹ 0.00 Inward Num…" at bounding box center [319, 77] width 321 height 27
drag, startPoint x: 247, startPoint y: 87, endPoint x: 237, endPoint y: 84, distance: 10.8
click at [237, 84] on div "Claimed Amount ₹ 615.00 Approved Amount ₹ 0.00 Settled Amount ₹ 0.00 Inward Num…" at bounding box center [319, 77] width 321 height 27
type input "**********"
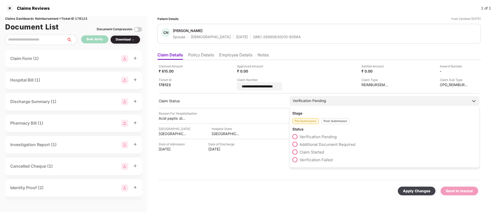
click at [330, 119] on div "Post-Submission" at bounding box center [335, 121] width 28 height 6
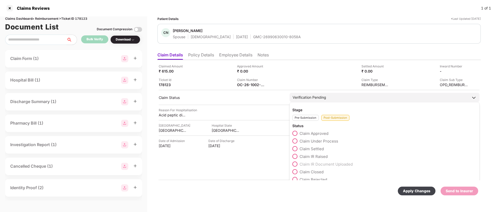
click at [296, 140] on span at bounding box center [294, 140] width 5 height 5
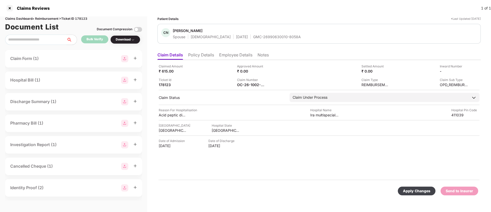
click at [411, 191] on div "Apply Changes" at bounding box center [416, 191] width 27 height 6
click at [477, 187] on icon "close" at bounding box center [478, 187] width 4 height 4
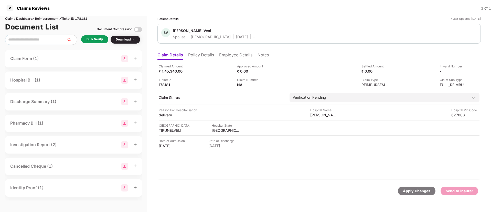
click at [194, 56] on li "Policy Details" at bounding box center [201, 55] width 26 height 7
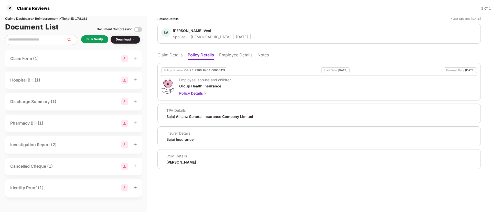
drag, startPoint x: 174, startPoint y: 161, endPoint x: 14, endPoint y: 2, distance: 226.2
click at [239, 180] on div "Patient Details *Last Updated 23 Sep 2025 SV Sumitha Veni Spouse Female 15 Oct …" at bounding box center [319, 113] width 344 height 195
copy div "Marrisha Gupta"
drag, startPoint x: 175, startPoint y: 29, endPoint x: 205, endPoint y: 28, distance: 29.7
click at [205, 28] on span "Sumitha Veni" at bounding box center [214, 31] width 82 height 6
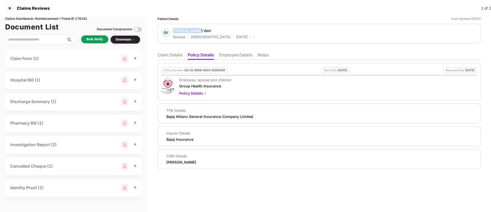
copy div "Sumitha Veni"
click at [235, 55] on li "Employee Details" at bounding box center [235, 55] width 33 height 7
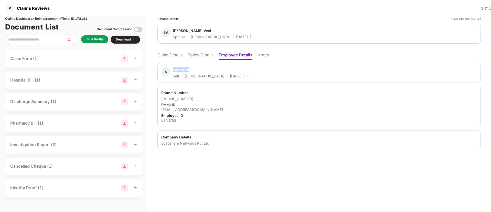
drag, startPoint x: 173, startPoint y: 69, endPoint x: 194, endPoint y: 71, distance: 21.8
click at [194, 71] on div "S Santhuru Self Male 23 July 1996 -" at bounding box center [204, 72] width 87 height 11
copy div "Santhuru"
drag, startPoint x: 162, startPoint y: 98, endPoint x: 201, endPoint y: 96, distance: 38.7
click at [200, 96] on div "+918778250494" at bounding box center [319, 98] width 316 height 5
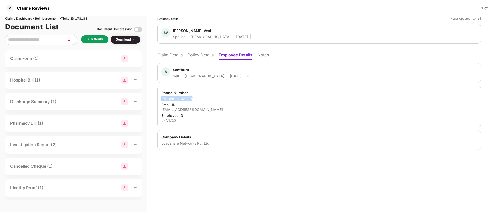
copy div "+918778250494"
drag, startPoint x: 160, startPoint y: 108, endPoint x: 229, endPoint y: 107, distance: 69.7
click at [229, 107] on div "Phone Number +918778250494 Email ID chanchandru7693@gmail.com Employee ID LSN17…" at bounding box center [319, 106] width 323 height 41
copy div "chanchandru7693@gmail.com"
click at [168, 122] on div "LSN1752" at bounding box center [319, 120] width 316 height 5
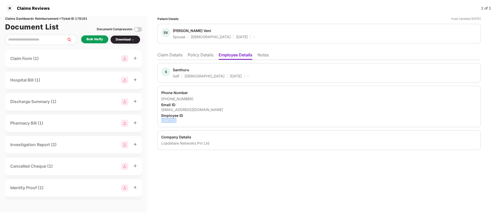
click at [168, 122] on div "LSN1752" at bounding box center [319, 120] width 316 height 5
copy div "LSN1752"
drag, startPoint x: 168, startPoint y: 144, endPoint x: 216, endPoint y: 147, distance: 47.4
click at [216, 147] on div "Company Details Loadshare Networks Pvt Ltd" at bounding box center [319, 140] width 323 height 20
copy div "Loadshare Networks Pvt Ltd"
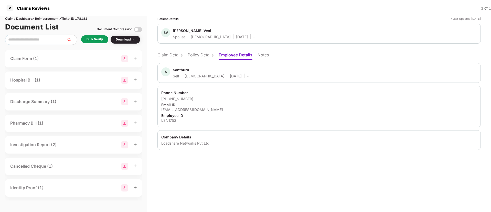
click at [249, 99] on div "+918778250494" at bounding box center [319, 98] width 316 height 5
click at [222, 171] on div "Patient Details *Last Updated 23 Sep 2025 SV Sumitha Veni Spouse Female 15 Oct …" at bounding box center [319, 113] width 344 height 195
click at [95, 41] on div "Bulk Verify" at bounding box center [95, 39] width 16 height 5
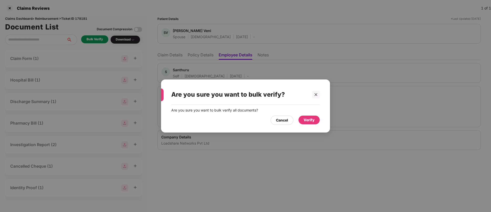
click at [313, 118] on div "Verify" at bounding box center [309, 120] width 11 height 6
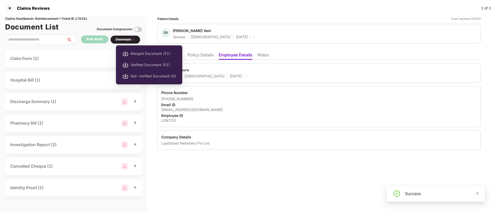
click at [129, 41] on div "Download" at bounding box center [125, 39] width 19 height 5
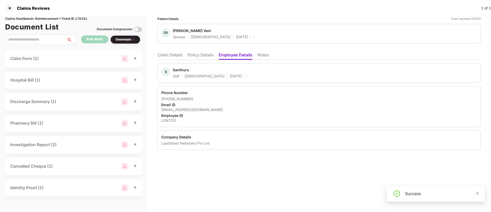
click at [169, 55] on li "Claim Details" at bounding box center [170, 55] width 25 height 7
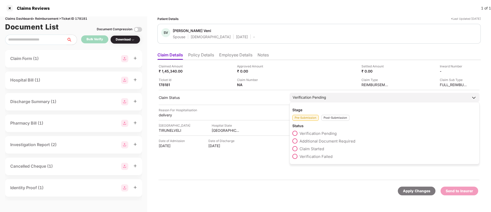
click at [297, 148] on span at bounding box center [294, 148] width 5 height 5
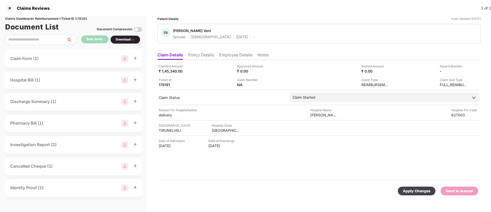
click at [417, 186] on div "Apply Changes" at bounding box center [417, 190] width 38 height 9
click at [204, 57] on li "Policy Details" at bounding box center [201, 55] width 26 height 7
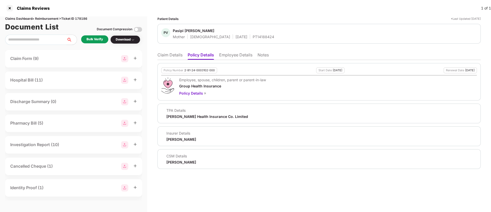
click at [235, 58] on li "Employee Details" at bounding box center [235, 55] width 33 height 7
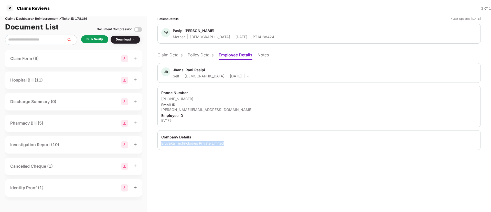
drag, startPoint x: 160, startPoint y: 142, endPoint x: 235, endPoint y: 140, distance: 75.6
click at [235, 140] on div "Company Details Eruvaka Technologies Private Limited" at bounding box center [319, 140] width 323 height 20
copy div "Eruvaka Technologies Private Limited"
click at [164, 121] on div "EV175" at bounding box center [319, 120] width 316 height 5
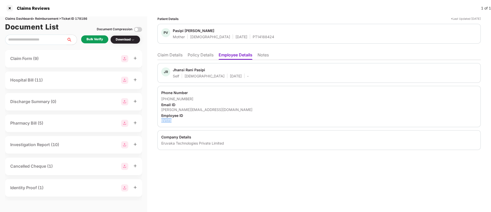
copy div "EV175"
click at [176, 58] on li "Claim Details" at bounding box center [170, 55] width 25 height 7
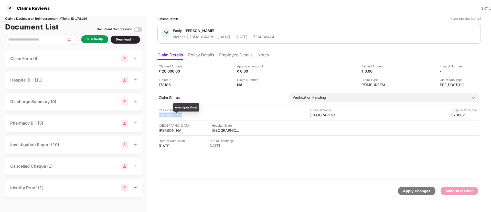
drag, startPoint x: 159, startPoint y: 116, endPoint x: 184, endPoint y: 114, distance: 25.7
click at [184, 114] on div "Claimed Amount ₹ 20,000.00 Approved Amount ₹ 0.00 Settled Amount ₹ 0.00 Inward …" at bounding box center [319, 120] width 323 height 120
copy div "eye operation"
click at [165, 129] on div "KRISHNA" at bounding box center [173, 130] width 28 height 5
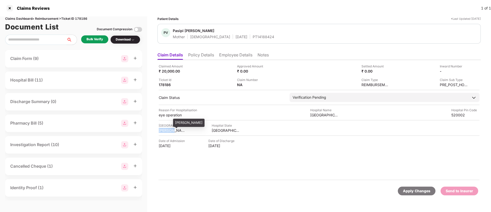
copy div "KRISHNA"
drag, startPoint x: 208, startPoint y: 131, endPoint x: 240, endPoint y: 130, distance: 31.8
click at [240, 130] on div "Hospital City KRISHNA Hospital State ANDHRA PRADESH" at bounding box center [319, 128] width 321 height 10
copy div "ANDHRA PRADES"
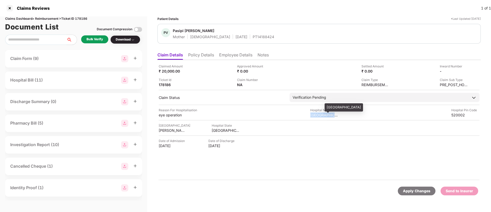
drag, startPoint x: 310, startPoint y: 116, endPoint x: 338, endPoint y: 114, distance: 28.0
click at [338, 114] on div "Reason For Hospitalisation eye operation Hospital Name Agarwals Eye Hospital Ho…" at bounding box center [319, 113] width 321 height 10
copy div "Agarwals Eye H"
click at [95, 43] on div "Bulk Verify" at bounding box center [94, 39] width 27 height 8
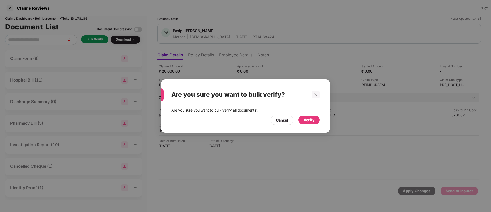
click at [314, 120] on div "Verify" at bounding box center [309, 120] width 11 height 6
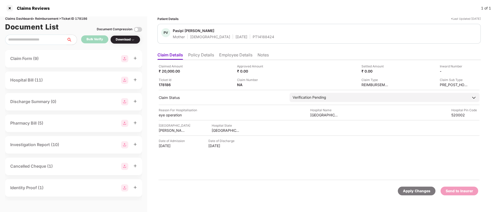
click at [132, 39] on img at bounding box center [133, 40] width 4 height 4
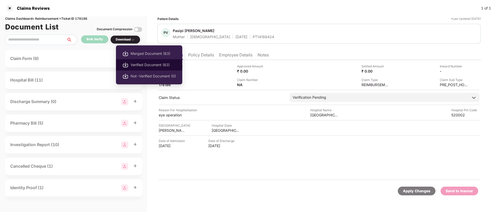
click at [150, 65] on span "Verified Document (63)" at bounding box center [153, 65] width 45 height 6
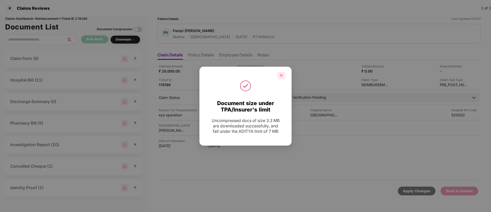
click at [283, 74] on icon "close" at bounding box center [282, 76] width 4 height 4
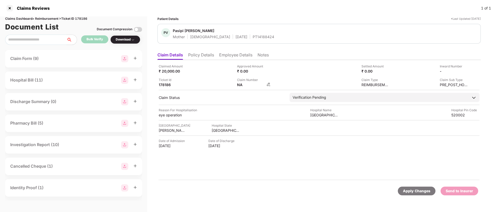
click at [270, 83] on img at bounding box center [269, 84] width 4 height 4
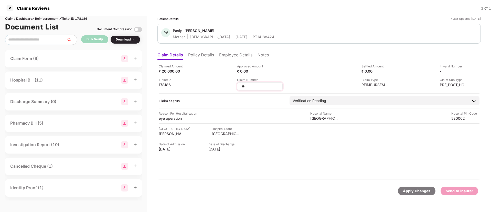
drag, startPoint x: 253, startPoint y: 86, endPoint x: 239, endPoint y: 88, distance: 13.7
click at [239, 88] on div "**" at bounding box center [260, 86] width 46 height 8
type input "**********"
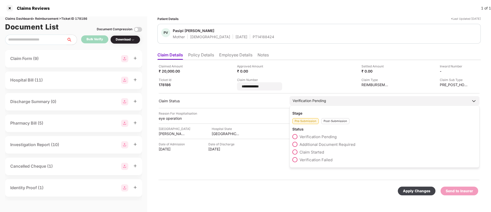
click at [326, 122] on div "Stage Pre-Submission Post-Submission Status Verification Pending Additional Doc…" at bounding box center [385, 136] width 190 height 62
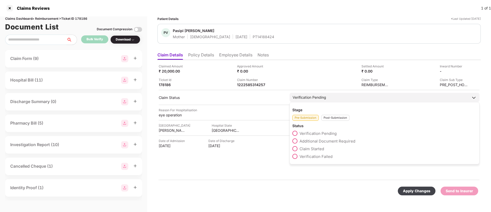
click at [336, 117] on div "Post-Submission" at bounding box center [335, 118] width 28 height 6
click at [296, 140] on span at bounding box center [294, 140] width 5 height 5
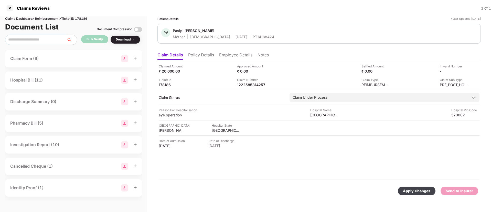
click at [411, 190] on div "Apply Changes" at bounding box center [416, 191] width 27 height 6
click at [9, 9] on div at bounding box center [10, 8] width 8 height 8
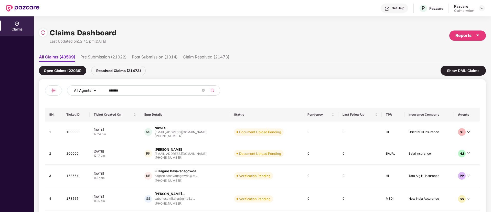
drag, startPoint x: 135, startPoint y: 89, endPoint x: 99, endPoint y: 94, distance: 36.7
click at [99, 94] on div "All Agents ******" at bounding box center [197, 90] width 261 height 10
paste input "text"
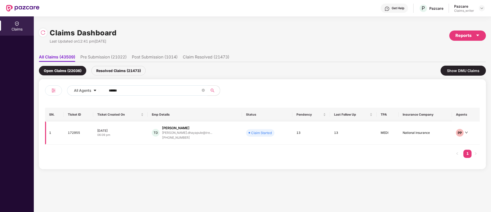
type input "******"
click at [78, 132] on td "172955" at bounding box center [78, 132] width 29 height 23
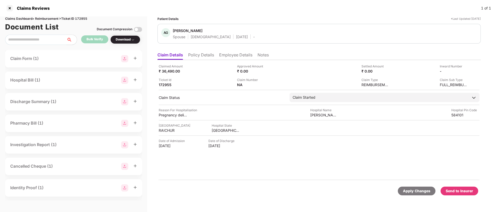
click at [266, 57] on li "Notes" at bounding box center [263, 55] width 11 height 7
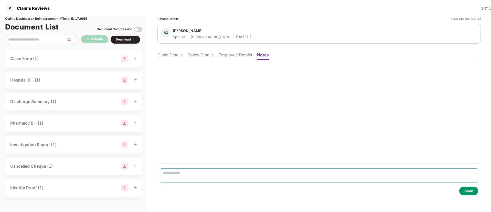
click at [178, 171] on textarea at bounding box center [319, 175] width 318 height 14
paste textarea "**********"
type textarea "**********"
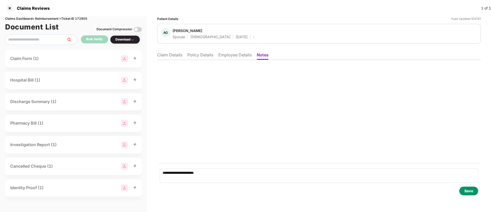
click at [472, 190] on div "Save" at bounding box center [469, 191] width 9 height 6
click at [178, 57] on li "Claim Details" at bounding box center [169, 55] width 25 height 7
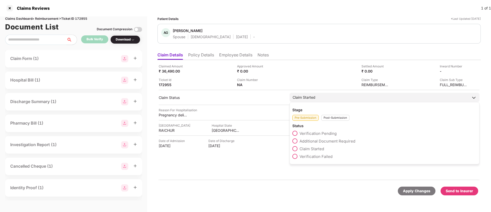
click at [329, 118] on div "Post-Submission" at bounding box center [335, 118] width 28 height 6
click at [296, 172] on span at bounding box center [294, 171] width 5 height 5
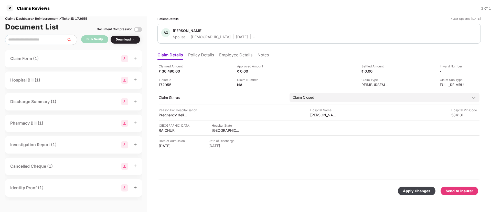
click at [417, 189] on div "Apply Changes" at bounding box center [416, 191] width 27 height 6
click at [199, 54] on li "Policy Details" at bounding box center [201, 55] width 26 height 7
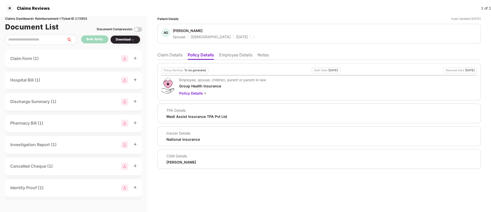
click at [176, 57] on li "Claim Details" at bounding box center [170, 55] width 25 height 7
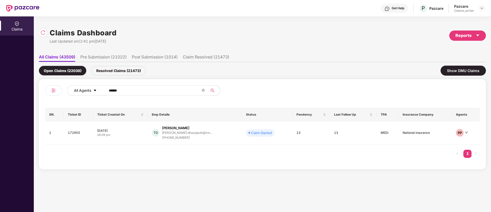
drag, startPoint x: 124, startPoint y: 94, endPoint x: 97, endPoint y: 94, distance: 26.6
click at [97, 94] on div "All Agents ******" at bounding box center [197, 90] width 261 height 10
paste input "text"
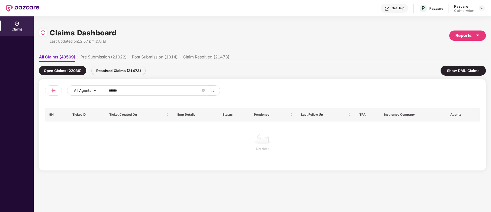
type input "******"
click at [123, 70] on div "Resolved Claims (21473)" at bounding box center [118, 70] width 54 height 9
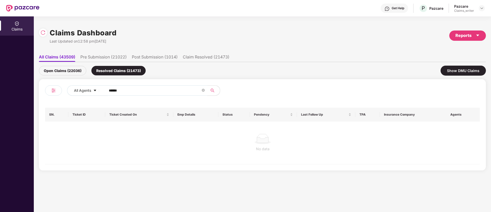
click at [70, 73] on div "Open Claims (22036)" at bounding box center [62, 70] width 47 height 9
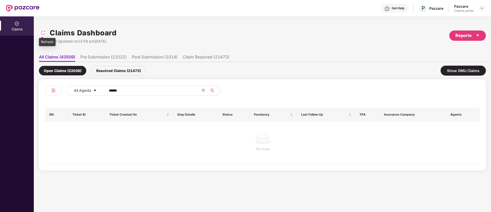
click at [40, 33] on img at bounding box center [42, 32] width 5 height 5
